Goal: Task Accomplishment & Management: Manage account settings

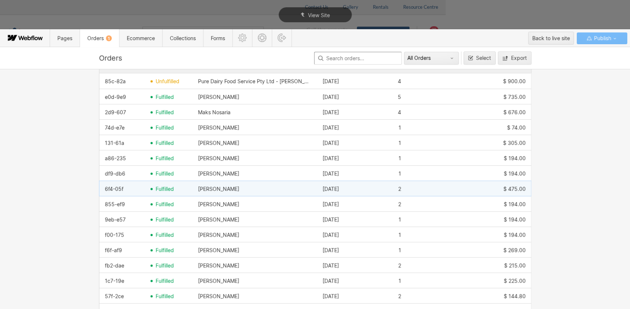
scroll to position [133, 0]
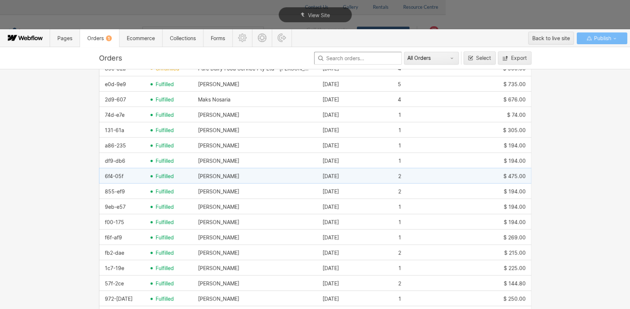
click at [161, 178] on span "fulfilled" at bounding box center [165, 176] width 18 height 6
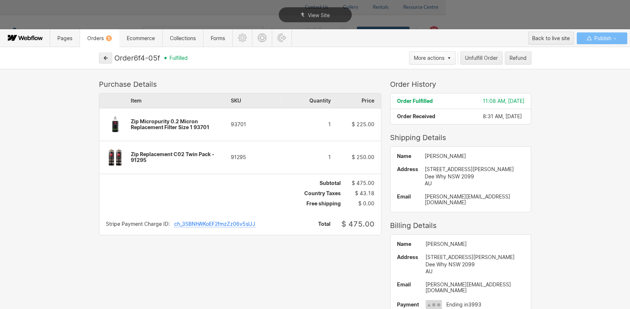
click at [448, 55] on button "More actions" at bounding box center [432, 57] width 46 height 13
click at [496, 74] on div at bounding box center [317, 154] width 635 height 309
click at [100, 58] on button "button" at bounding box center [105, 58] width 13 height 11
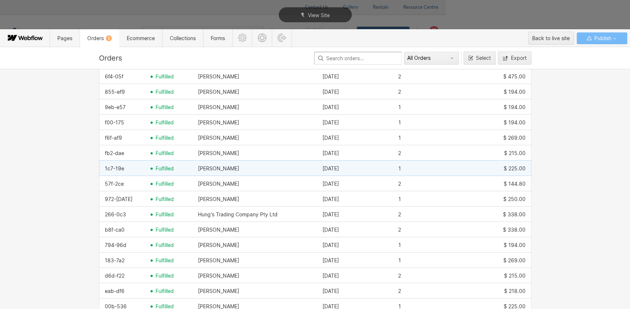
scroll to position [0, 0]
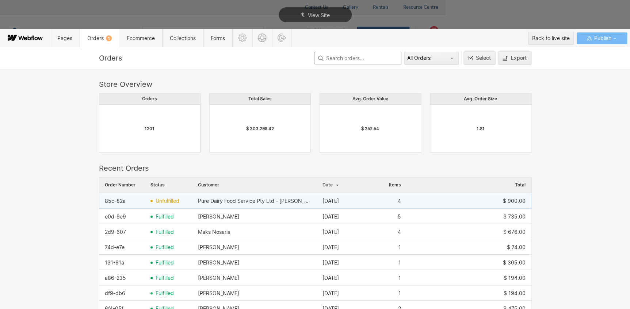
click at [119, 201] on div "85c-82a" at bounding box center [115, 201] width 21 height 6
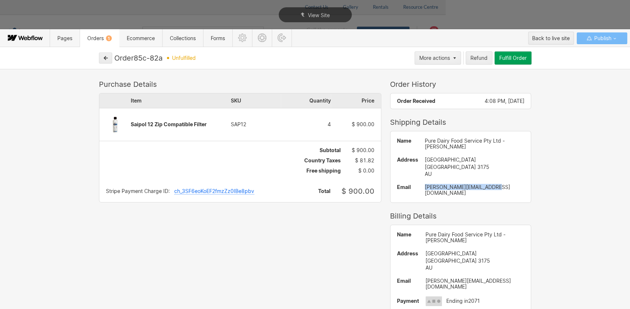
drag, startPoint x: 464, startPoint y: 189, endPoint x: 413, endPoint y: 189, distance: 51.1
click at [425, 189] on div "albert.zago@puredairy.com" at bounding box center [475, 190] width 100 height 12
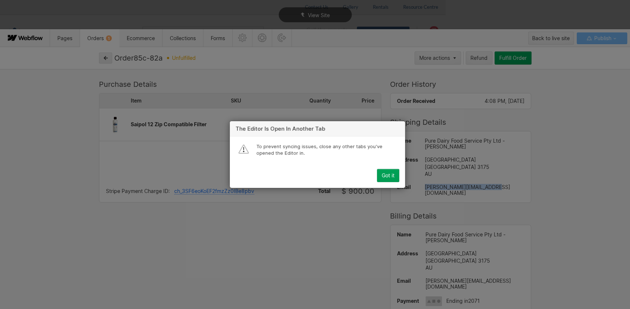
copy div "albert.zago@puredairy.com"
click at [386, 176] on div "Got it" at bounding box center [388, 176] width 13 height 6
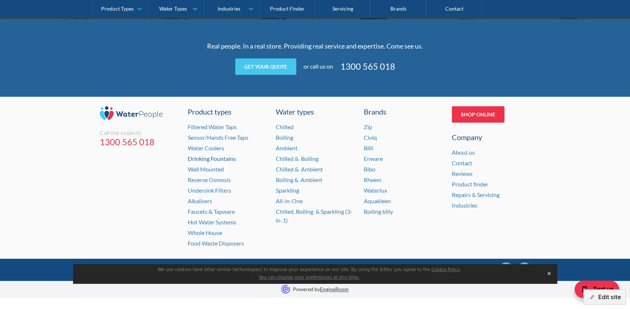
scroll to position [1517, 0]
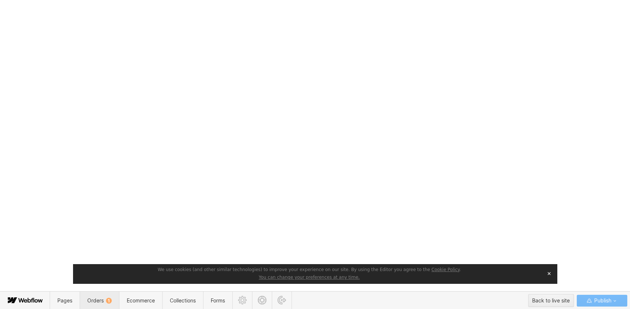
click at [95, 299] on span "Orders 1" at bounding box center [99, 301] width 24 height 6
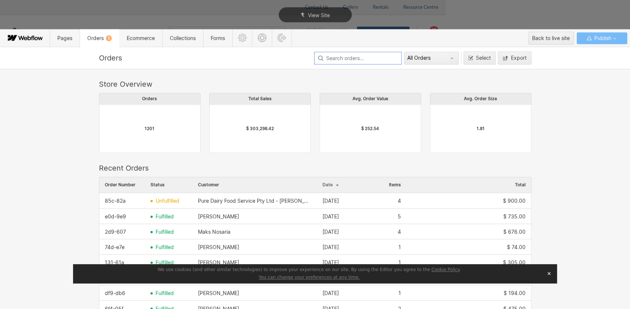
scroll to position [394, 427]
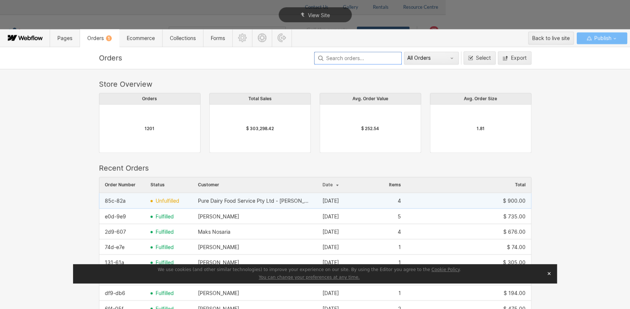
click at [172, 202] on span "unfulfilled" at bounding box center [168, 201] width 24 height 6
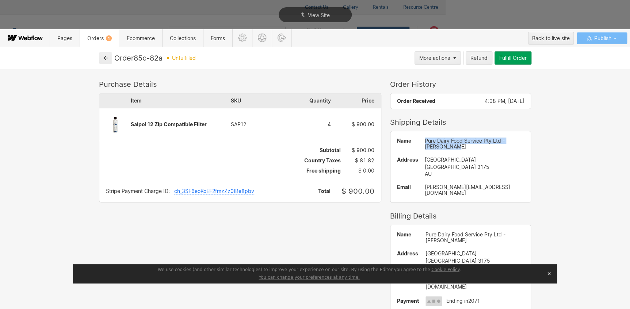
drag, startPoint x: 427, startPoint y: 147, endPoint x: 412, endPoint y: 142, distance: 15.4
click at [425, 142] on div "Pure Dairy Food Service Pty Ltd - Albert Zago" at bounding box center [475, 144] width 100 height 12
drag, startPoint x: 489, startPoint y: 185, endPoint x: 407, endPoint y: 188, distance: 82.2
click at [407, 188] on div "Name Pure Dairy Food Service Pty Ltd - Albert Zago Address 1 National Drive Dan…" at bounding box center [460, 166] width 141 height 71
copy div "albert.zago@puredairy.com"
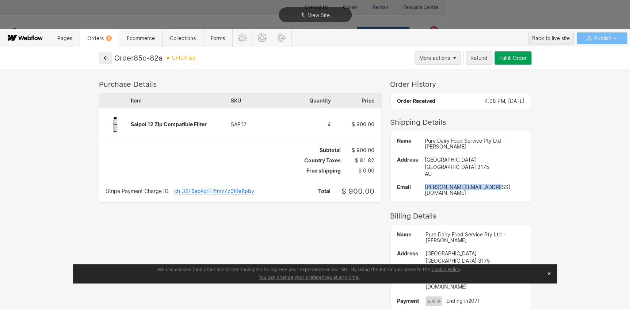
click at [519, 60] on div "Fulfill Order" at bounding box center [512, 58] width 27 height 6
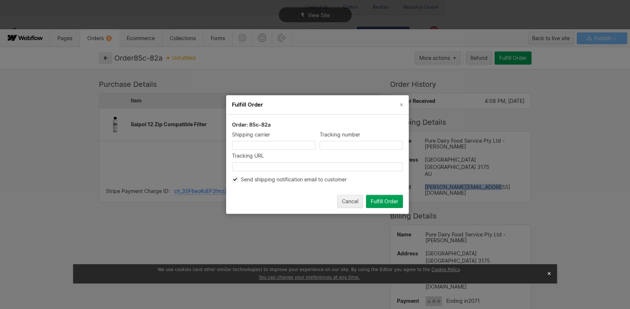
click at [388, 203] on div "Fulfill Order" at bounding box center [384, 202] width 27 height 6
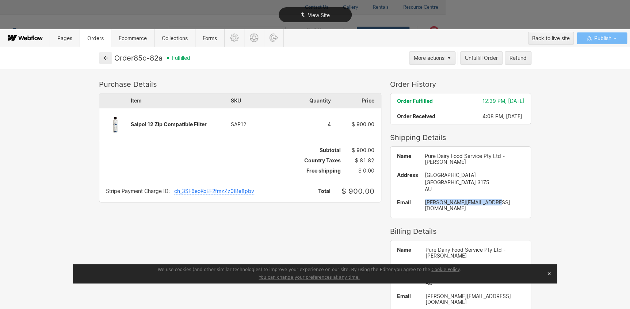
click at [593, 12] on div "View Site" at bounding box center [315, 15] width 630 height 30
